Goal: Communication & Community: Participate in discussion

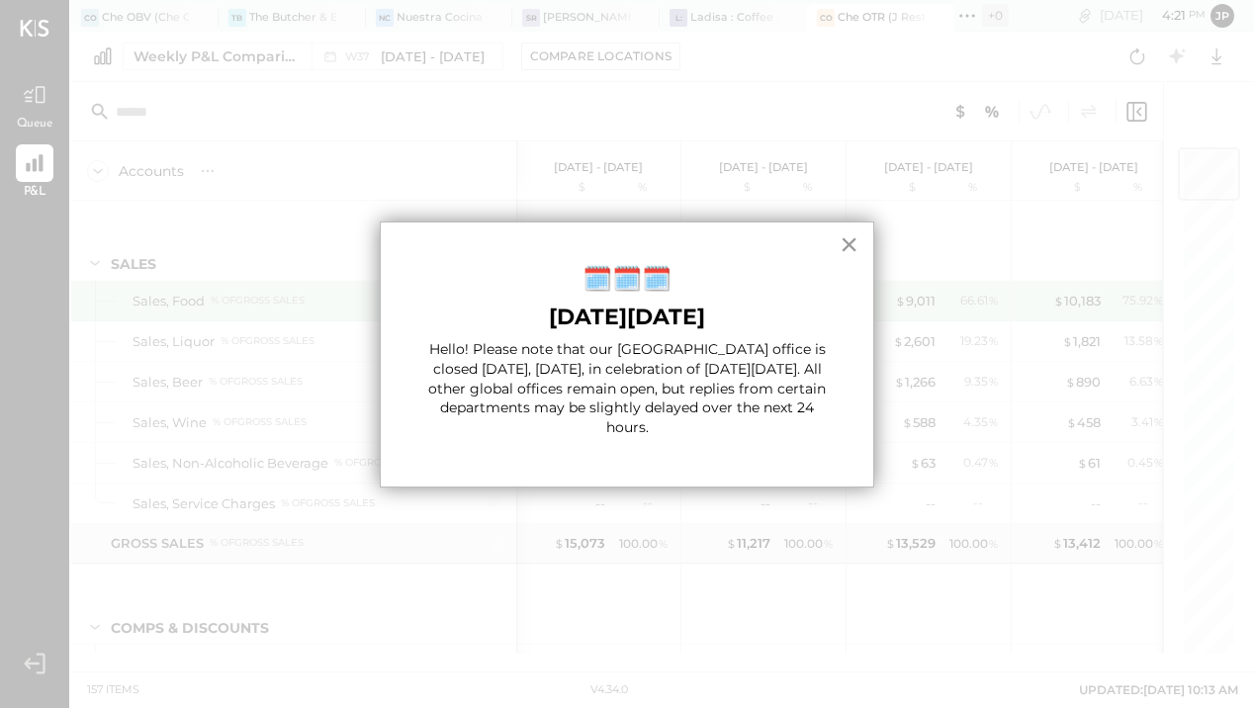
click at [851, 242] on button "×" at bounding box center [849, 244] width 19 height 32
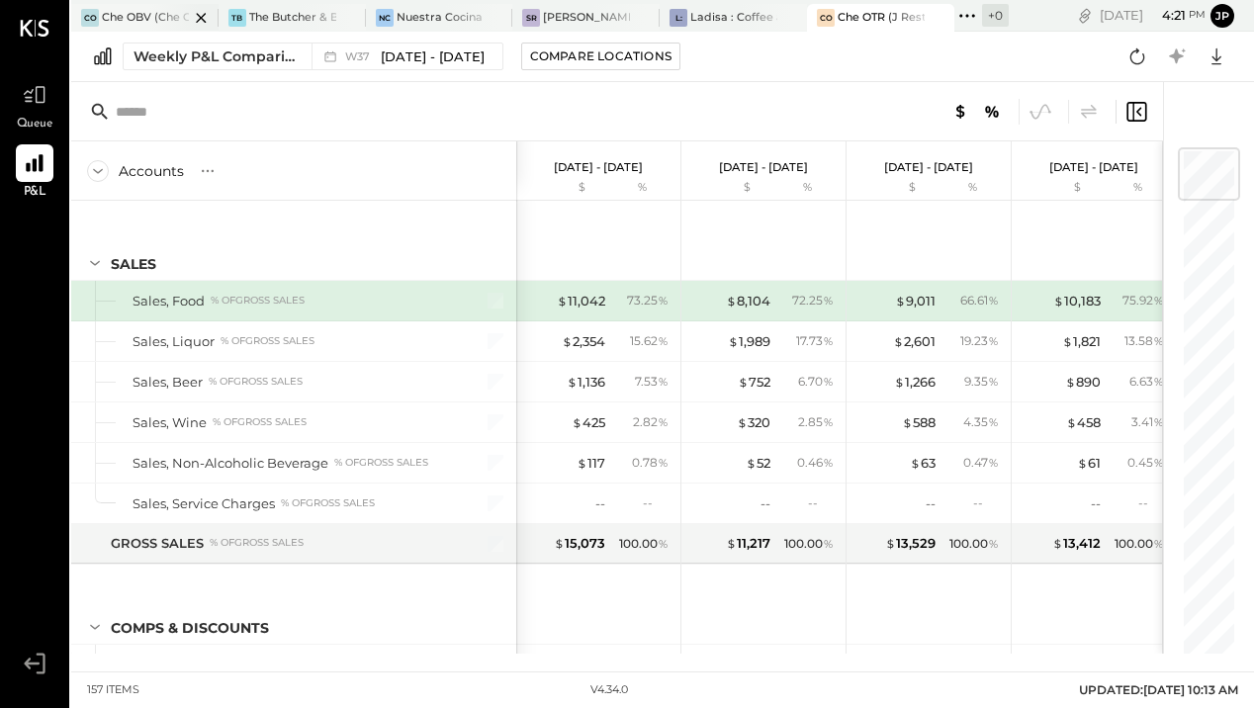
click at [140, 17] on div "Che OBV (Che OBV LLC) - Ignite" at bounding box center [145, 18] width 87 height 16
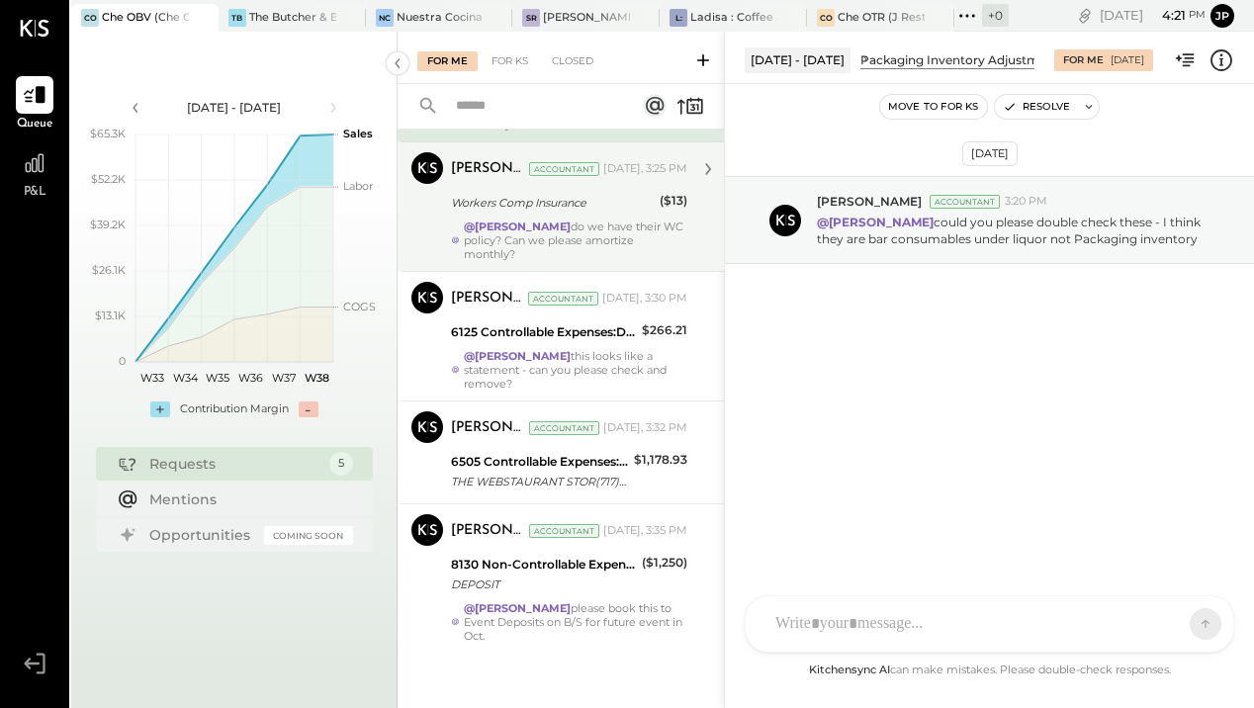
scroll to position [192, 0]
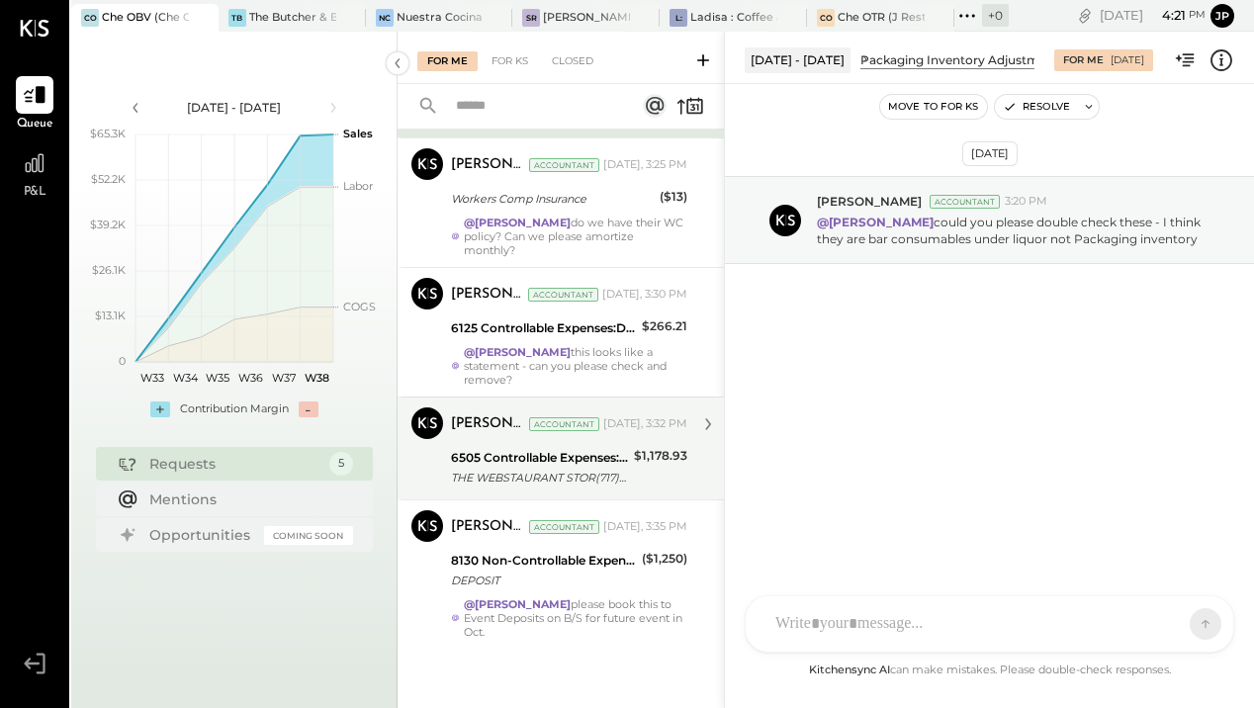
click at [586, 461] on div "6505 Controllable Expenses:General & Administrative Expenses:Accounting & Bookk…" at bounding box center [539, 458] width 177 height 20
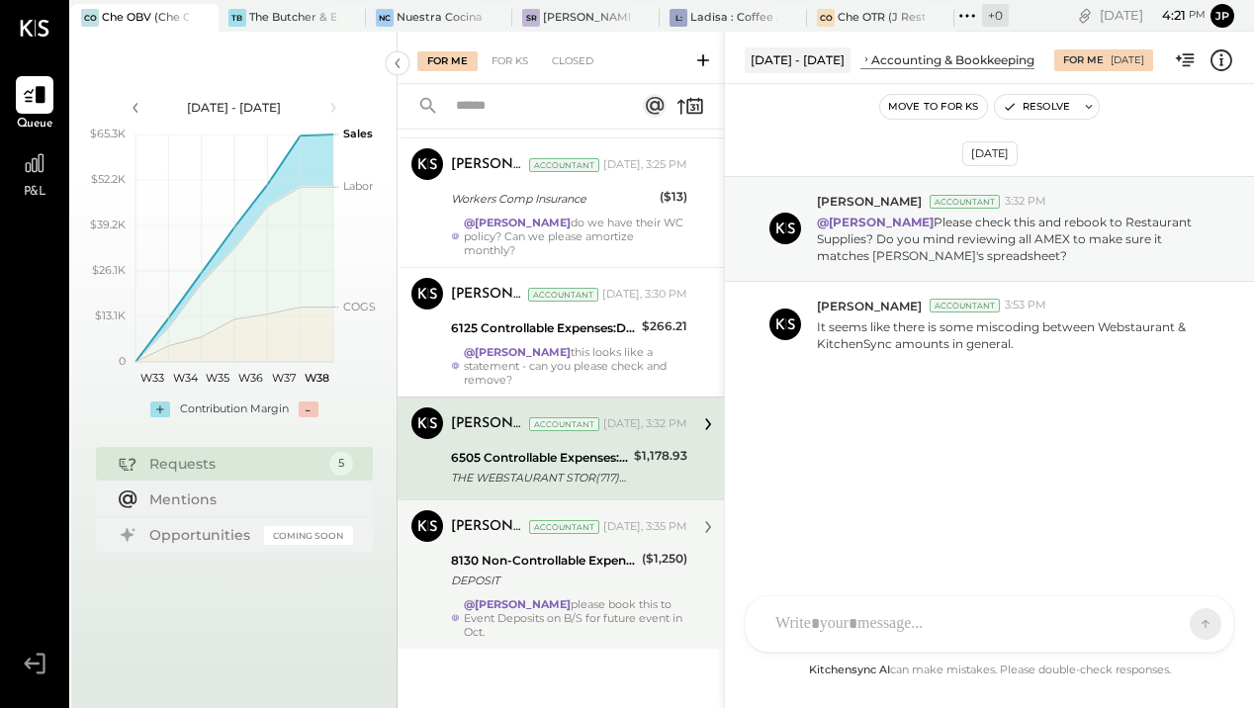
click at [629, 625] on div "@[PERSON_NAME] please book this to Event Deposits on B/S for future event in Oc…" at bounding box center [575, 618] width 223 height 42
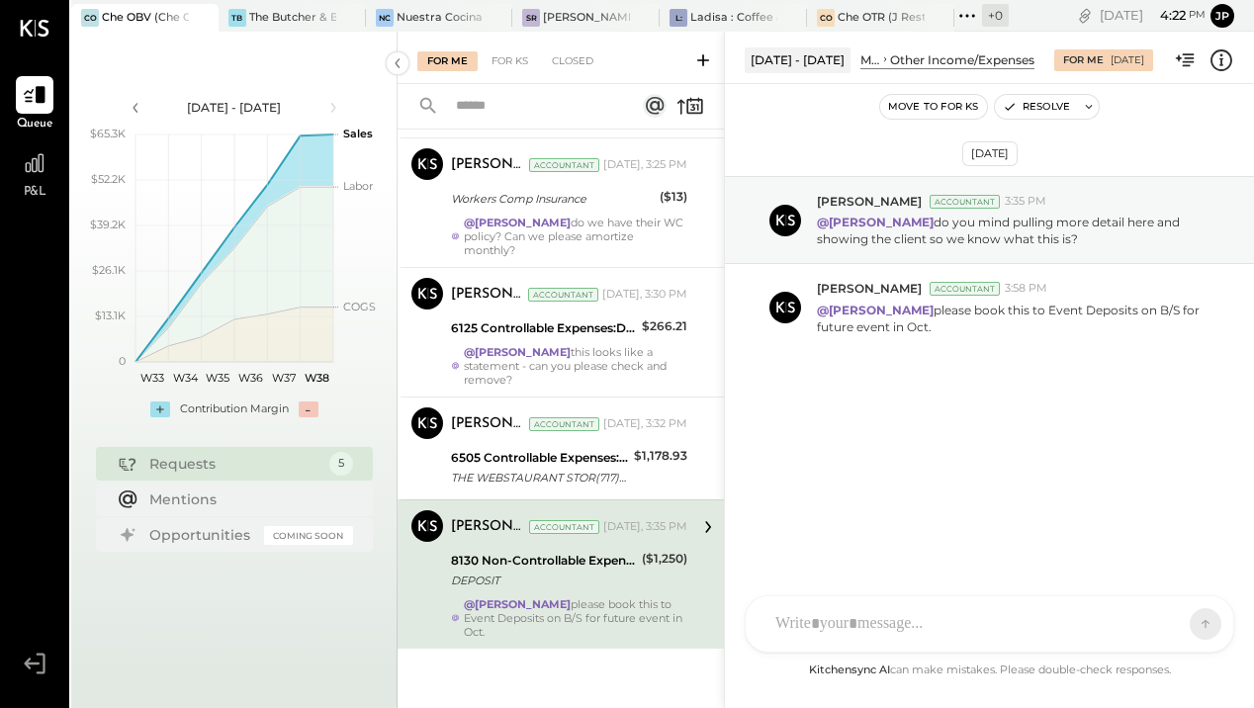
click at [879, 628] on div "AM [PERSON_NAME] imeronijuan MA [PERSON_NAME] jpennells J jpeyton S sueimeroni …" at bounding box center [990, 623] width 490 height 57
click at [1170, 628] on icon at bounding box center [1168, 623] width 20 height 20
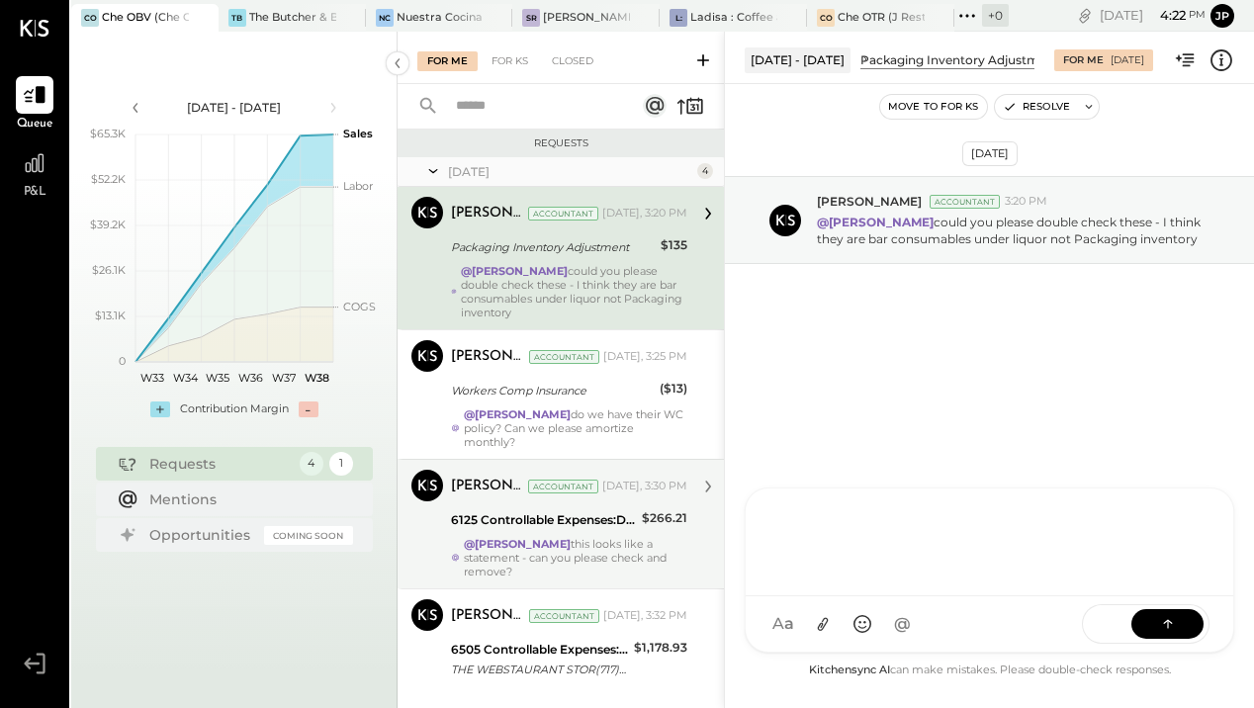
scroll to position [43, 0]
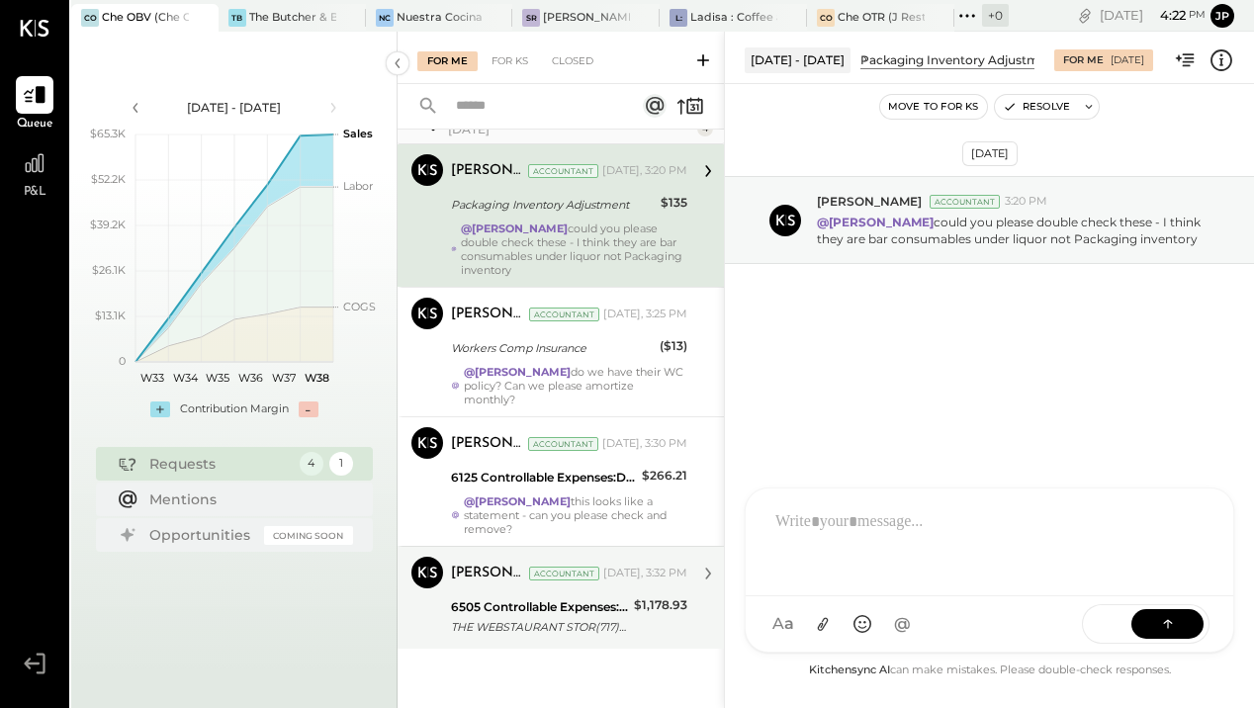
click at [516, 627] on div "THE WEBSTAURANT STOR(717)392-7472 PA" at bounding box center [539, 627] width 177 height 20
